Goal: Find specific page/section: Find specific page/section

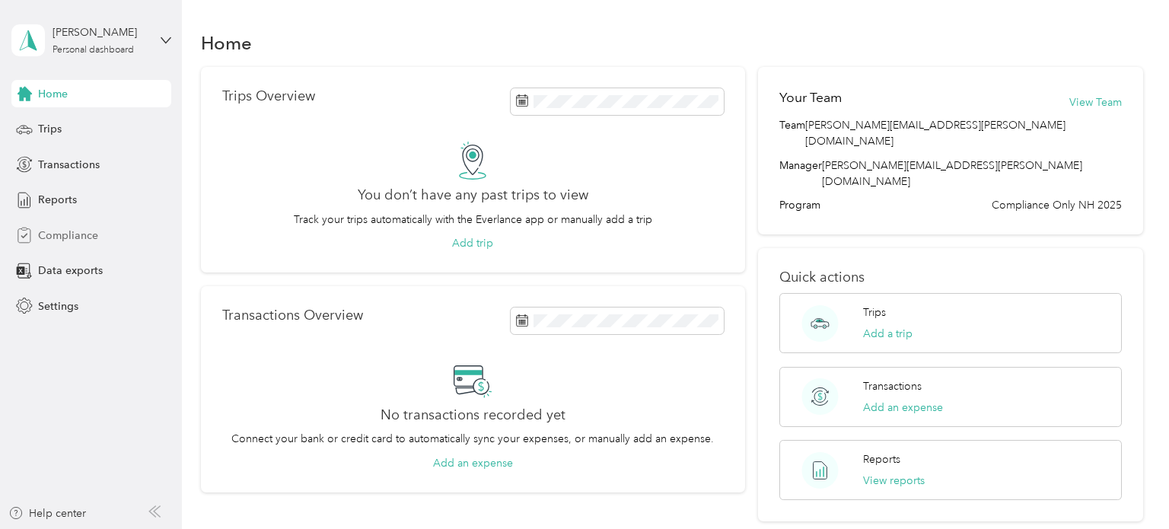
click at [73, 241] on span "Compliance" at bounding box center [68, 236] width 60 height 16
